Goal: Information Seeking & Learning: Check status

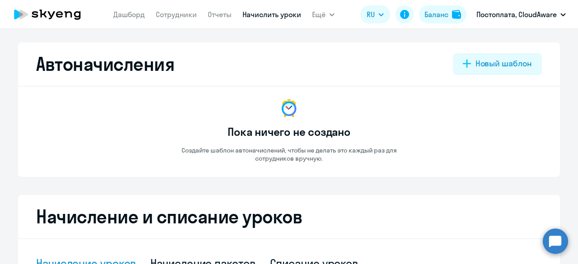
select select "10"
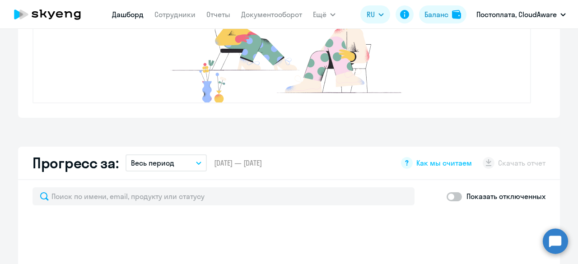
scroll to position [497, 0]
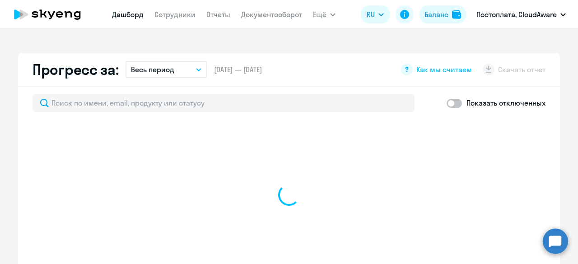
select select "30"
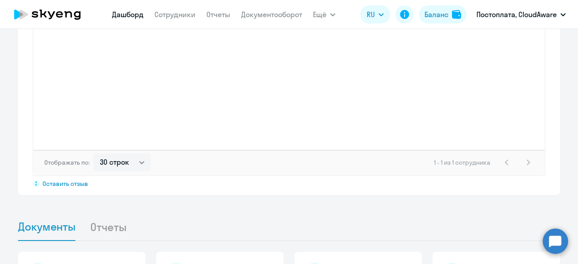
scroll to position [856, 0]
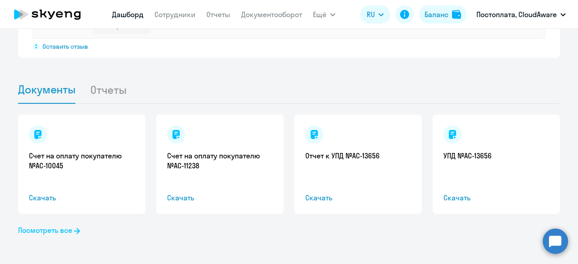
click at [64, 231] on link "Посмотреть все" at bounding box center [49, 230] width 62 height 11
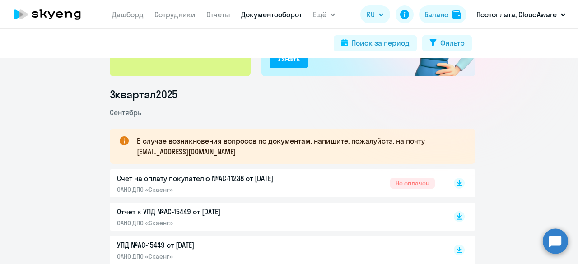
scroll to position [135, 0]
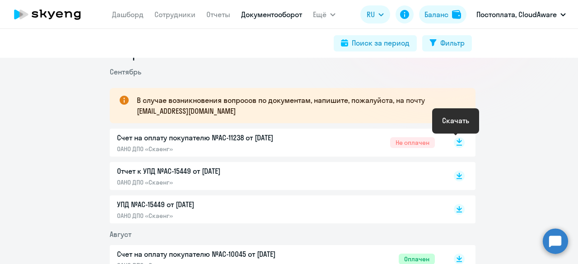
click at [454, 140] on rect at bounding box center [459, 142] width 11 height 11
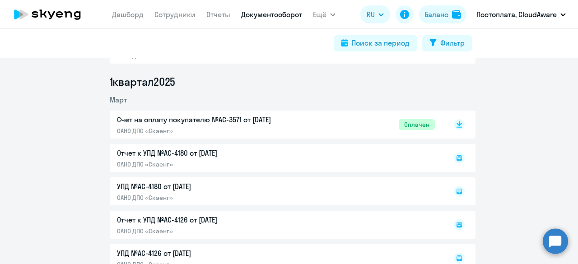
scroll to position [1219, 0]
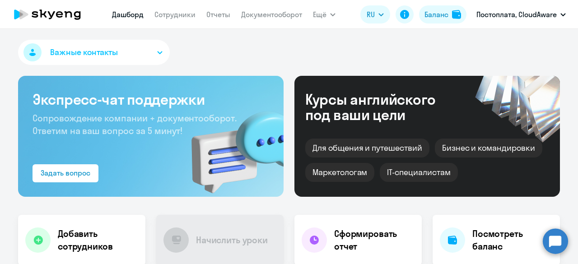
scroll to position [181, 0]
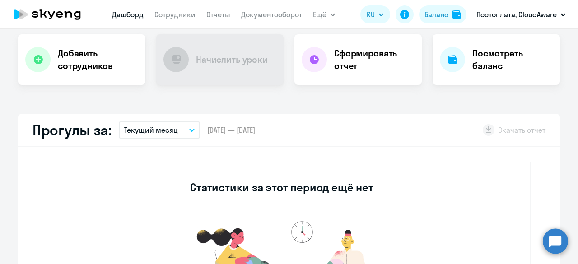
select select "30"
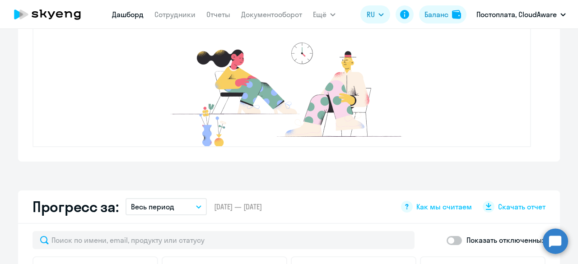
scroll to position [88, 0]
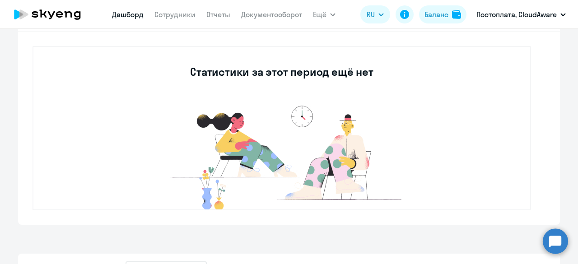
scroll to position [332, 0]
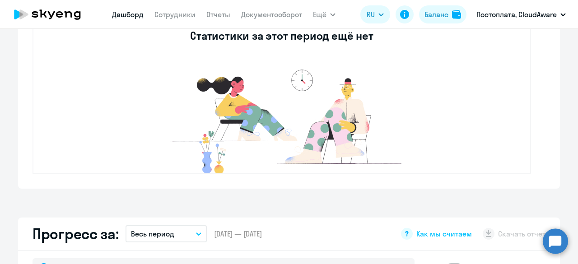
select select "30"
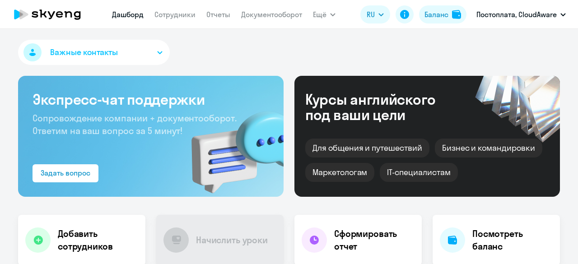
scroll to position [181, 0]
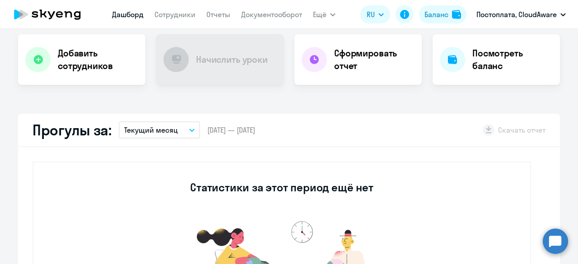
select select "30"
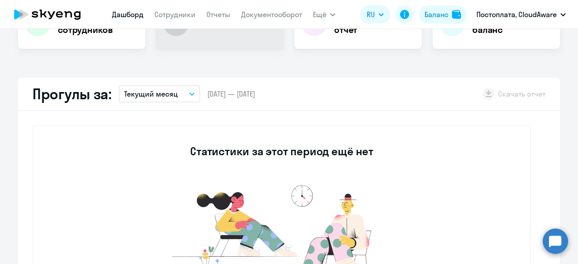
scroll to position [90, 0]
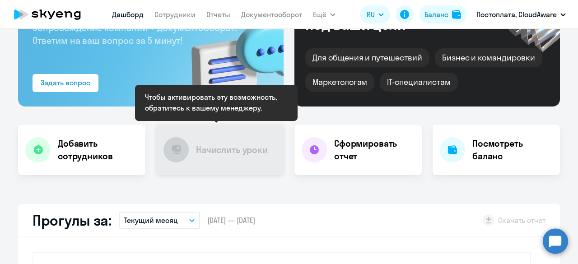
click at [223, 149] on h4 "Начислить уроки" at bounding box center [232, 150] width 72 height 13
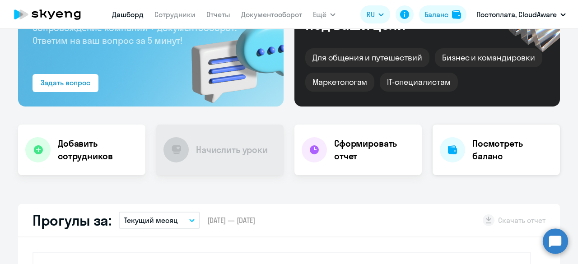
click at [493, 136] on div "Посмотреть баланс" at bounding box center [495, 150] width 127 height 51
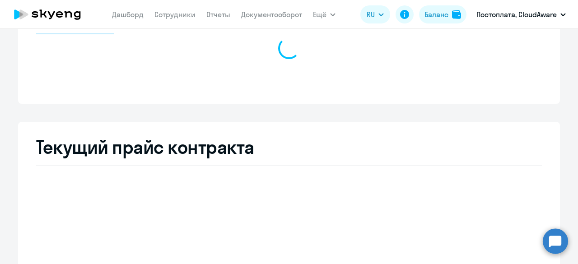
select select "english_adult_not_native_speaker"
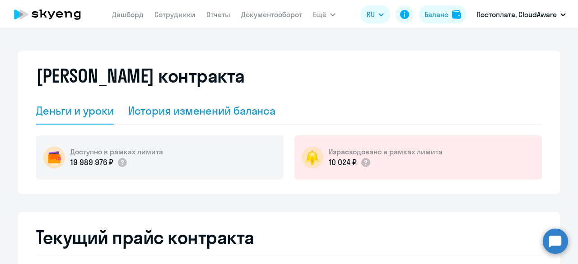
click at [219, 115] on div "История изменений баланса" at bounding box center [202, 110] width 148 height 14
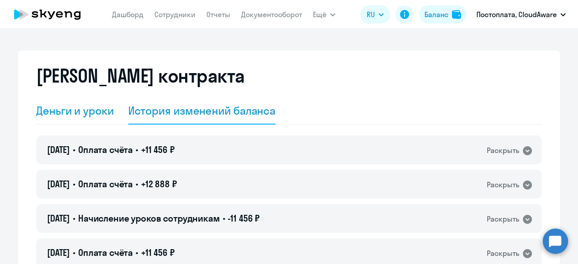
click at [91, 113] on div "Деньги и уроки" at bounding box center [75, 110] width 78 height 14
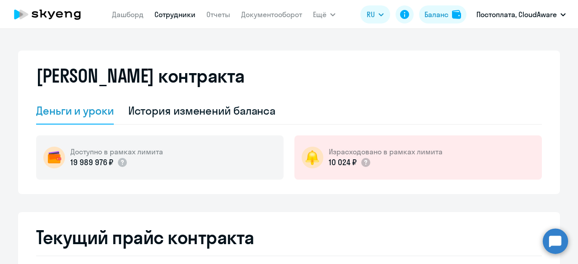
click at [187, 17] on link "Сотрудники" at bounding box center [174, 14] width 41 height 9
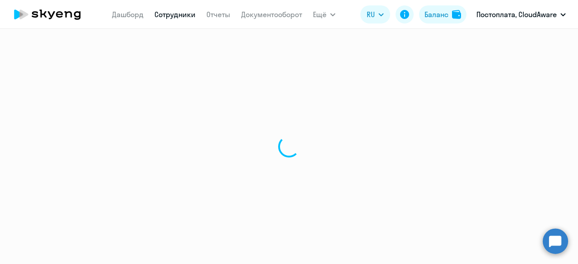
select select "30"
